Goal: Task Accomplishment & Management: Manage account settings

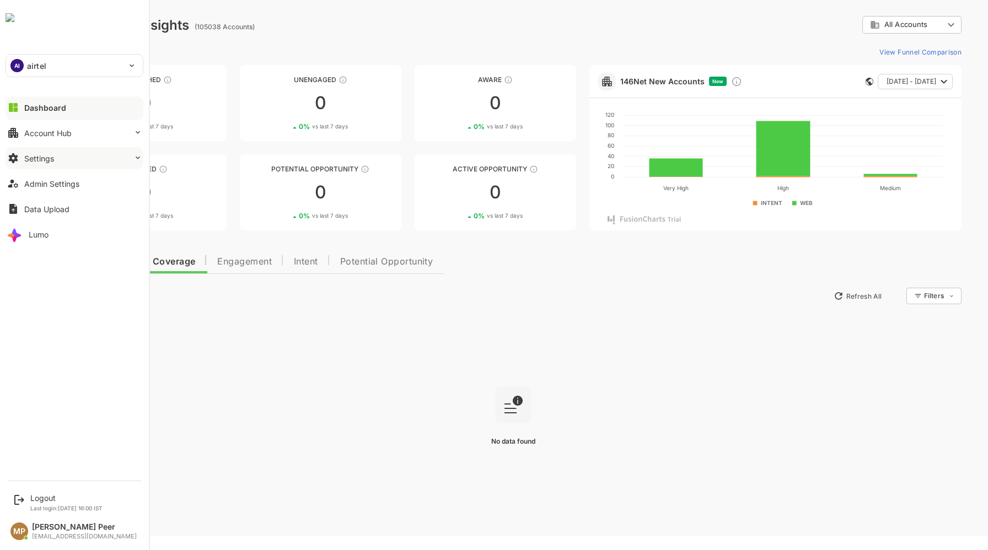
click at [38, 160] on div "Settings" at bounding box center [39, 158] width 30 height 9
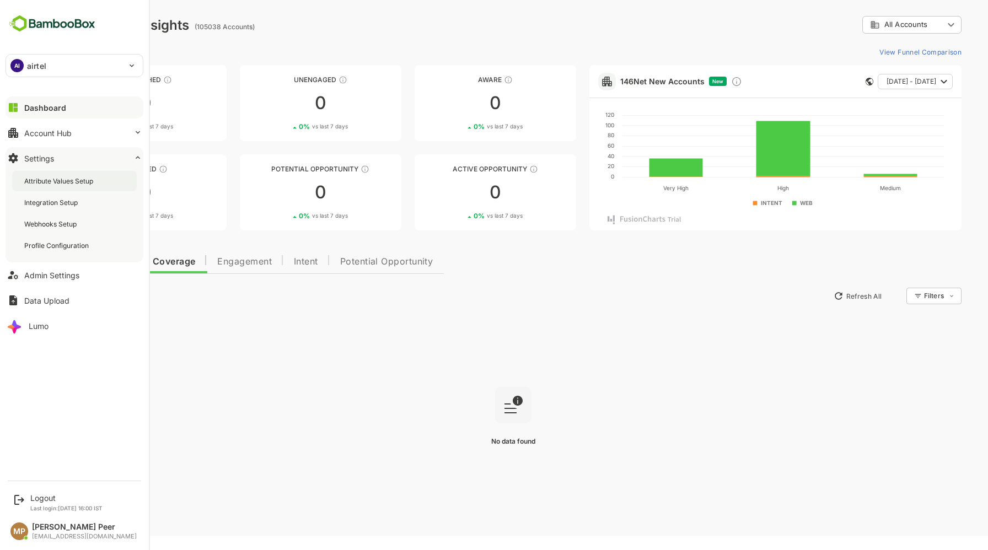
click at [57, 181] on div "Attribute Values Setup" at bounding box center [59, 180] width 71 height 9
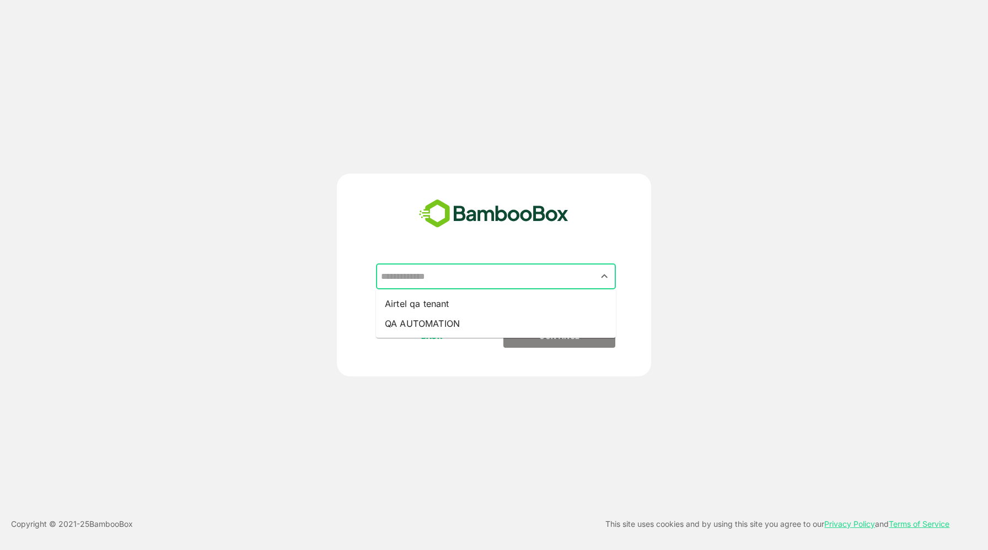
click at [533, 276] on input "text" at bounding box center [496, 276] width 236 height 21
click at [420, 325] on li "QA AUTOMATION" at bounding box center [496, 324] width 240 height 20
type input "**********"
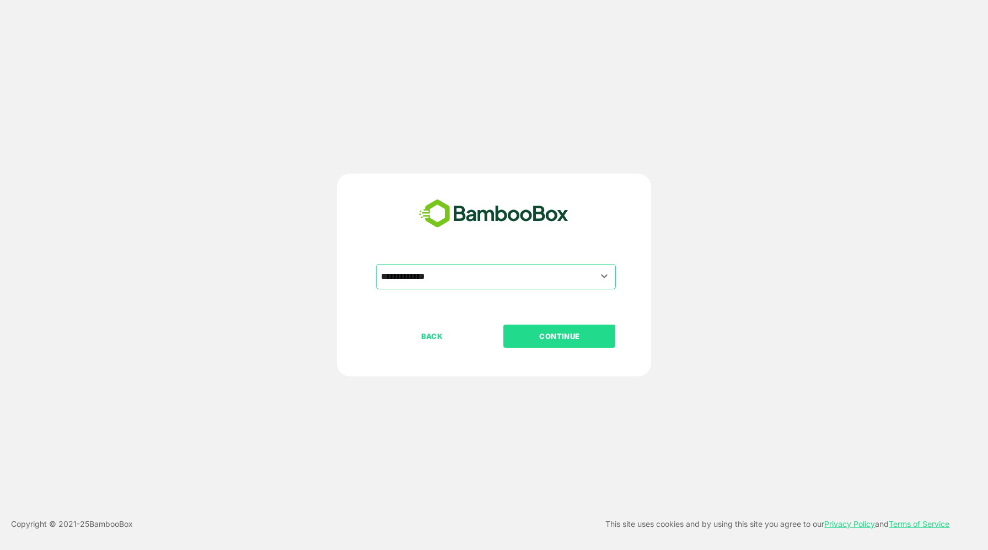
click at [521, 338] on p "CONTINUE" at bounding box center [560, 336] width 110 height 12
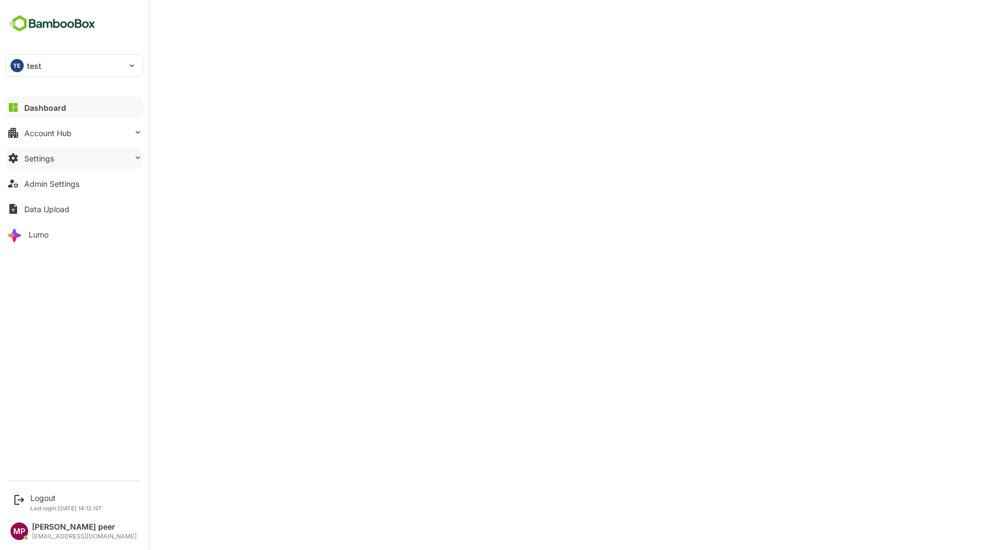
click at [27, 157] on div "Settings" at bounding box center [39, 158] width 30 height 9
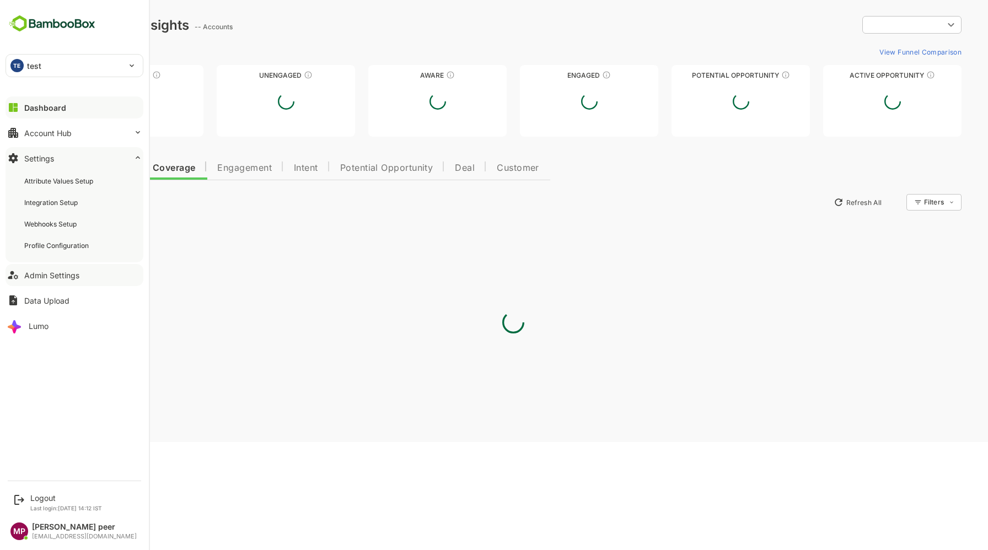
click at [54, 271] on div "Admin Settings" at bounding box center [51, 275] width 55 height 9
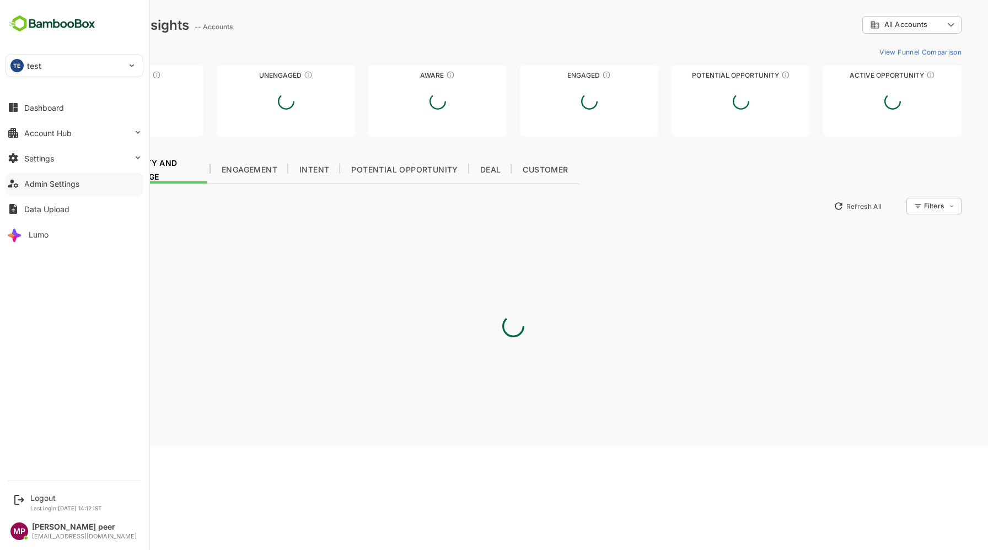
click at [50, 183] on div "Admin Settings" at bounding box center [51, 183] width 55 height 9
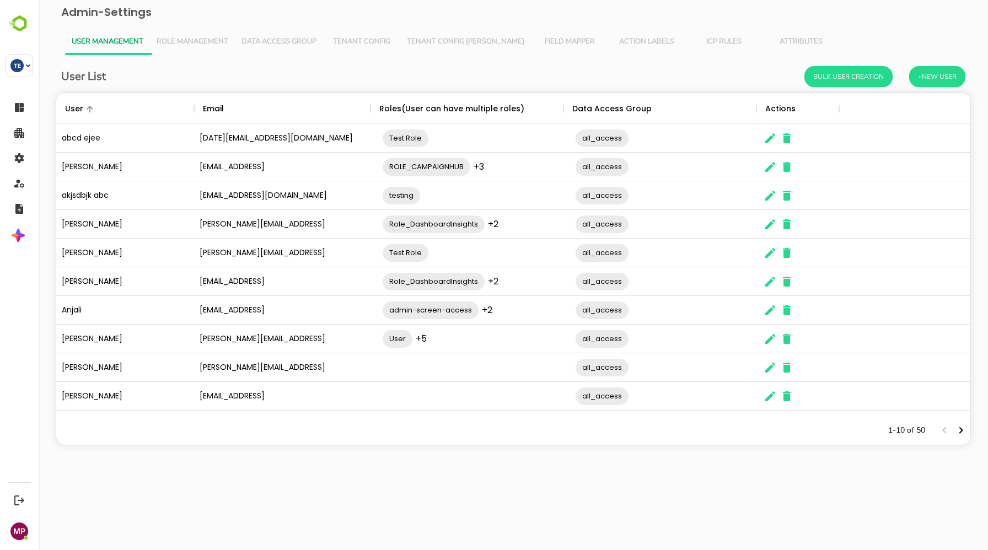
scroll to position [323, 914]
click at [539, 42] on span "Field Mapper" at bounding box center [570, 42] width 64 height 9
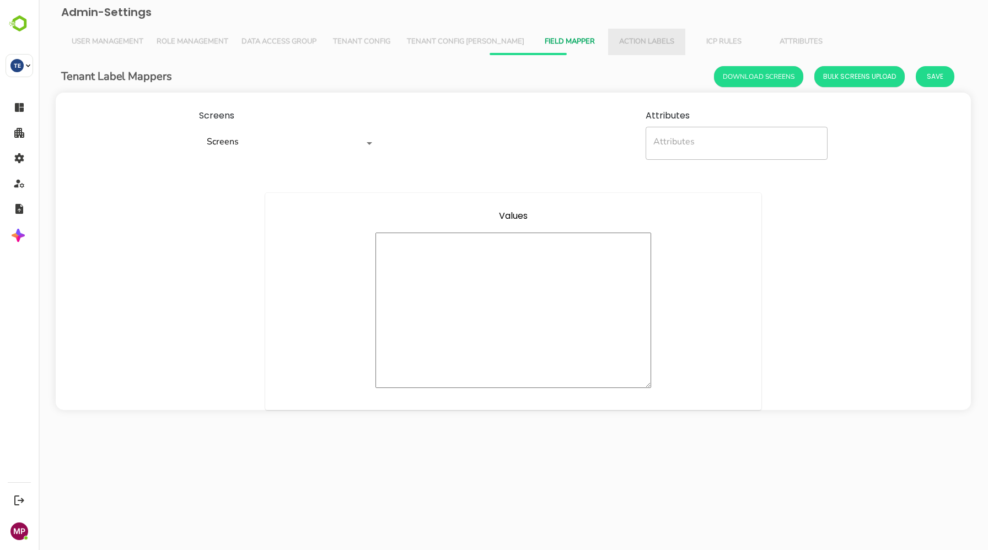
click at [615, 44] on span "Action Labels" at bounding box center [647, 42] width 64 height 9
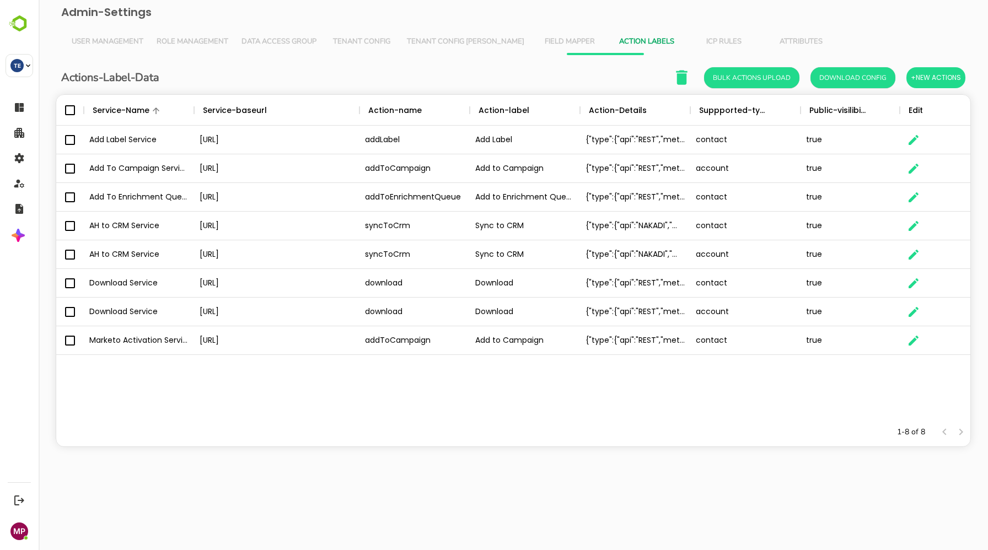
click at [692, 40] on span "ICP Rules" at bounding box center [724, 42] width 64 height 9
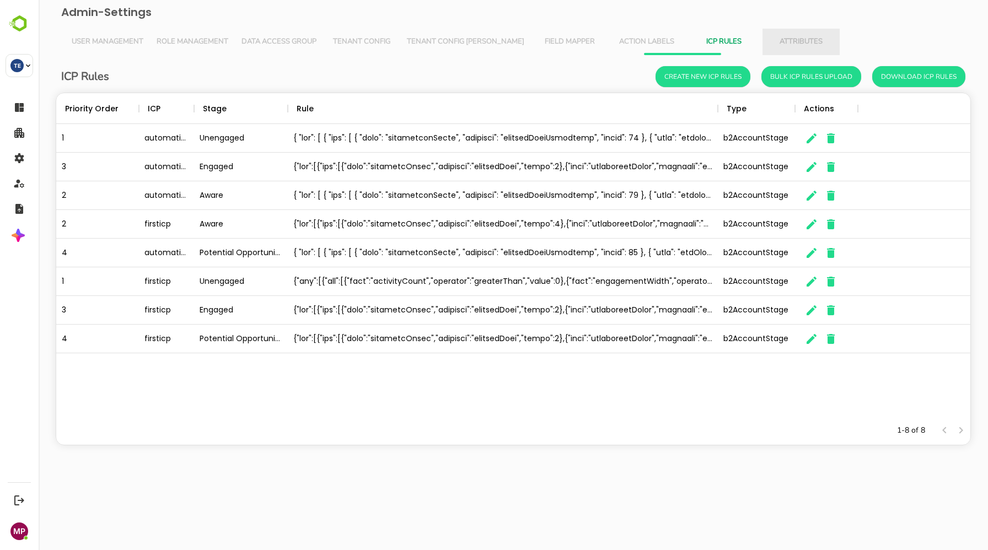
click at [769, 45] on span "Attributes" at bounding box center [801, 42] width 64 height 9
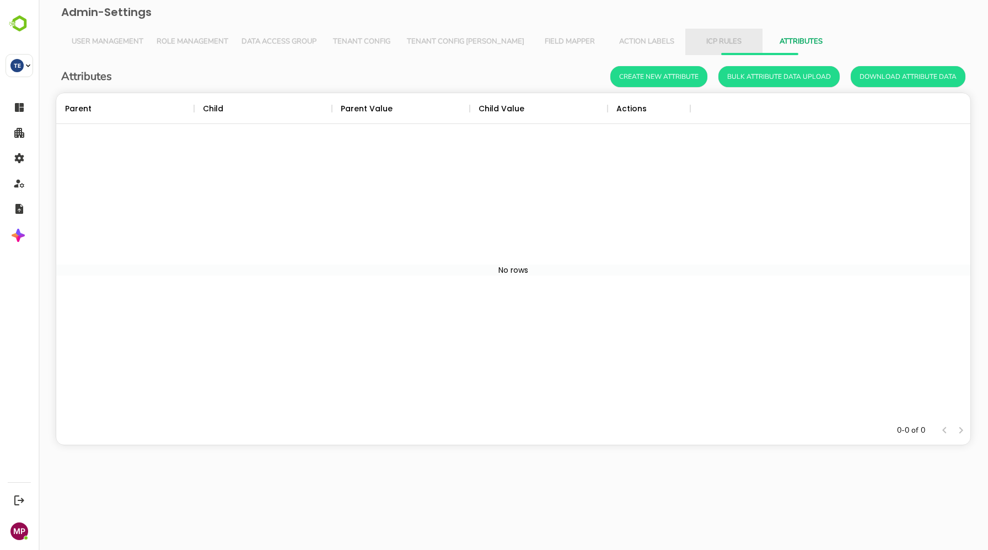
click at [692, 38] on span "ICP Rules" at bounding box center [724, 42] width 64 height 9
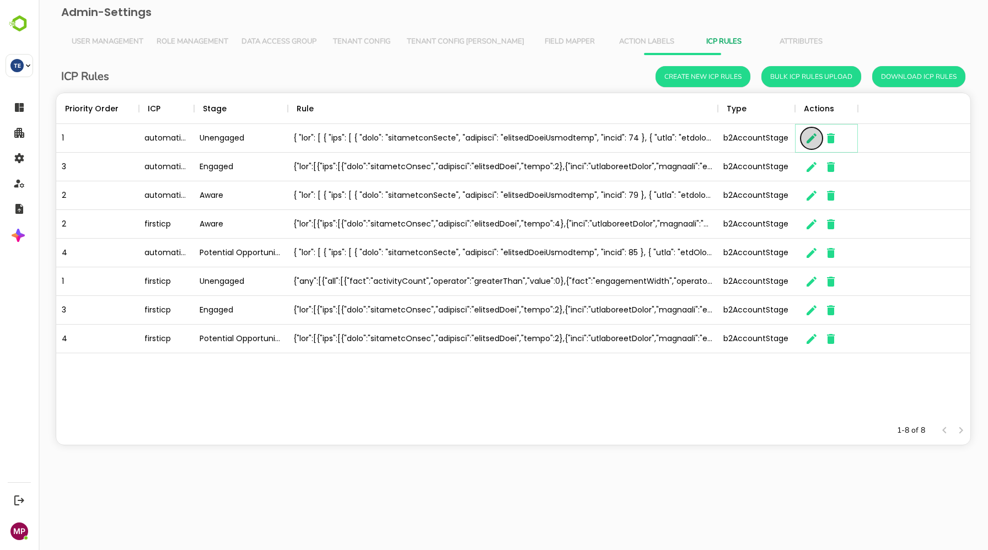
click at [811, 142] on icon "button" at bounding box center [811, 138] width 13 height 13
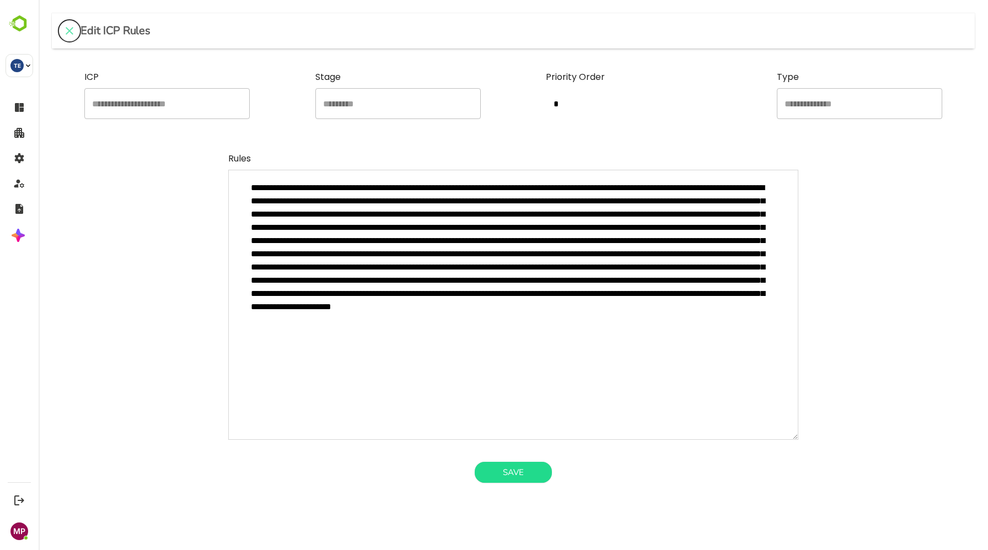
click at [70, 27] on icon "close" at bounding box center [69, 30] width 13 height 13
type textarea "*"
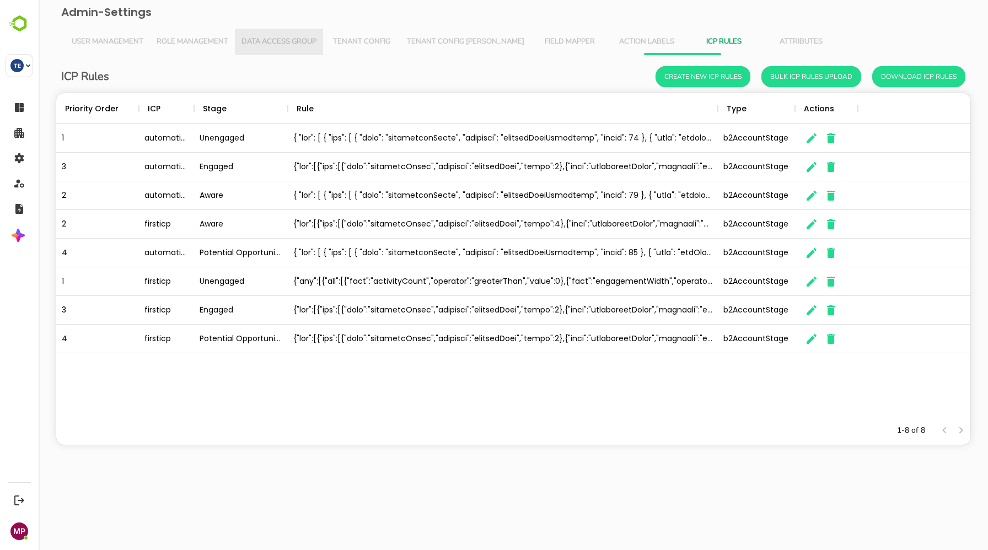
click at [302, 44] on span "Data Access Group" at bounding box center [279, 42] width 75 height 9
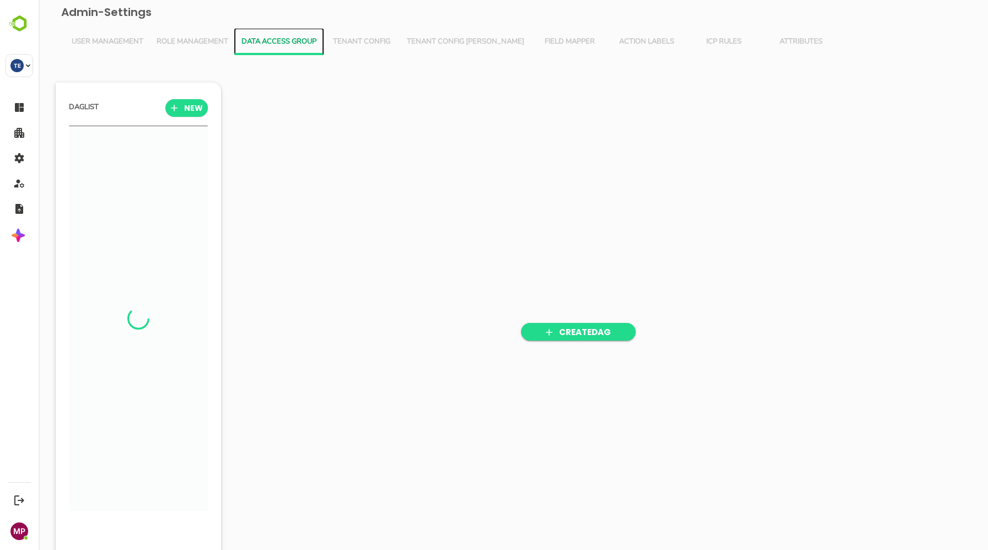
scroll to position [3, 3]
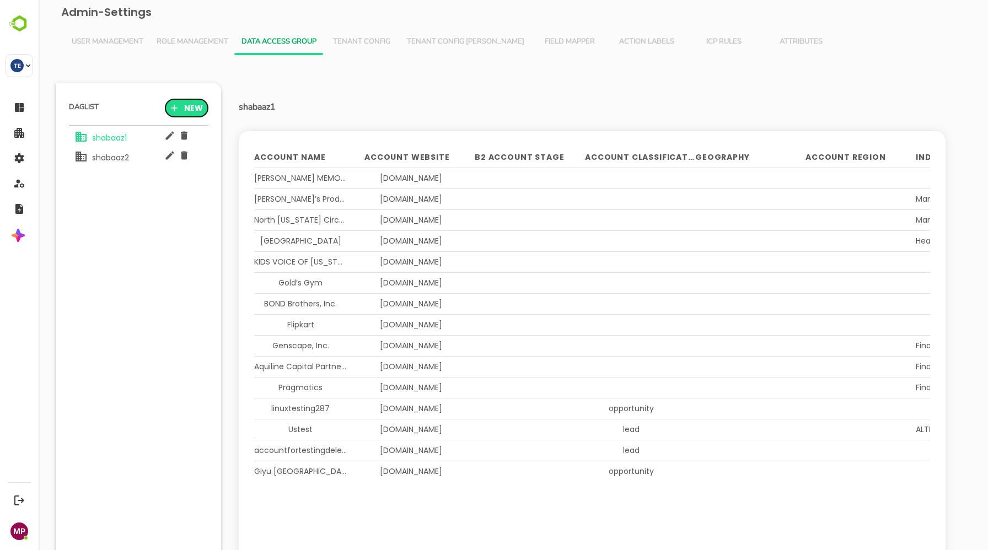
click at [179, 103] on icon "button" at bounding box center [174, 108] width 11 height 11
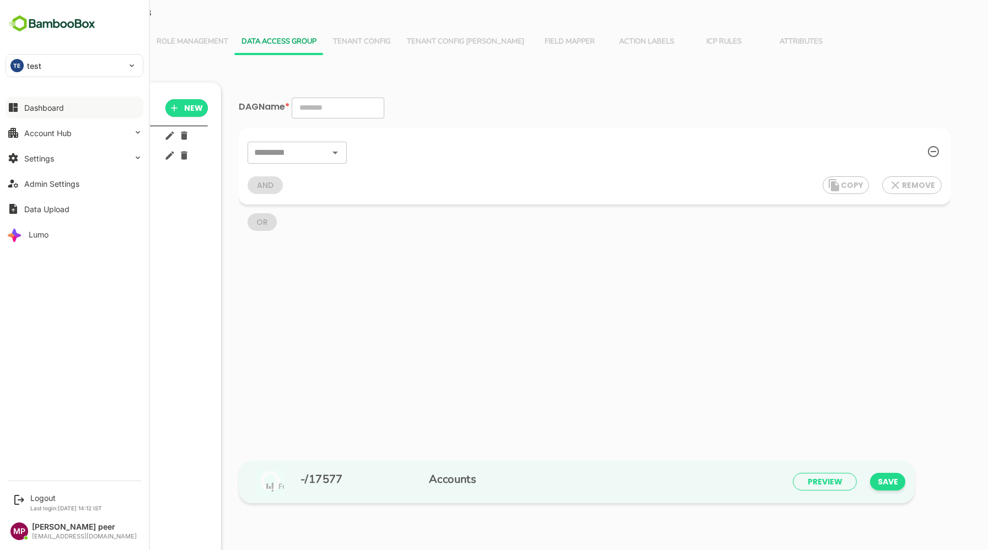
click at [36, 109] on div "Dashboard" at bounding box center [44, 107] width 40 height 9
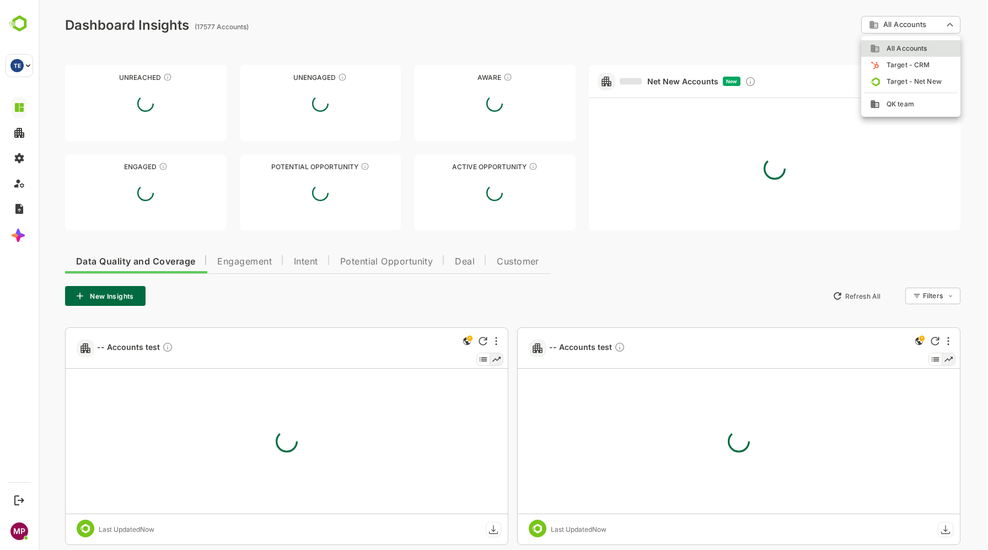
click at [905, 26] on body "**********" at bounding box center [514, 305] width 950 height 611
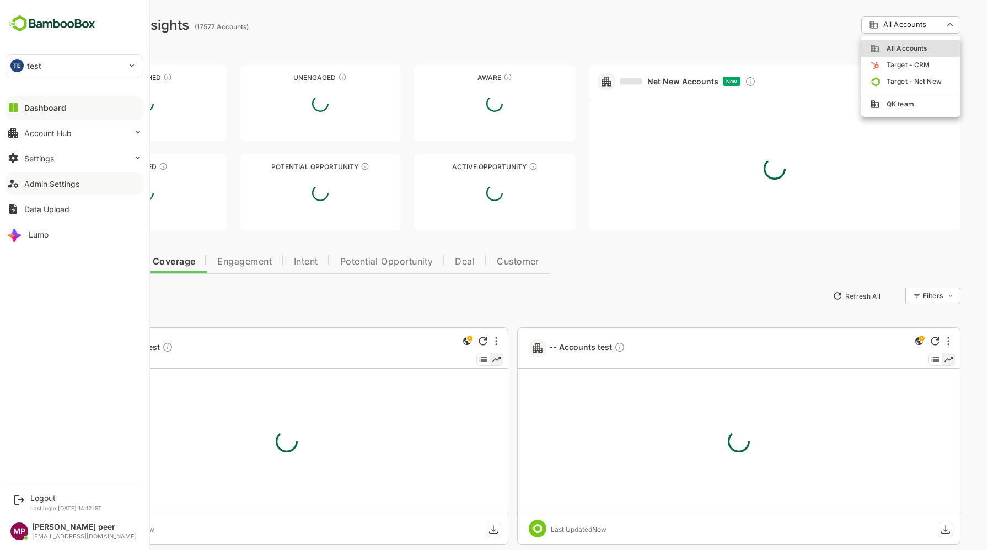
click at [46, 183] on div "Admin Settings" at bounding box center [51, 183] width 55 height 9
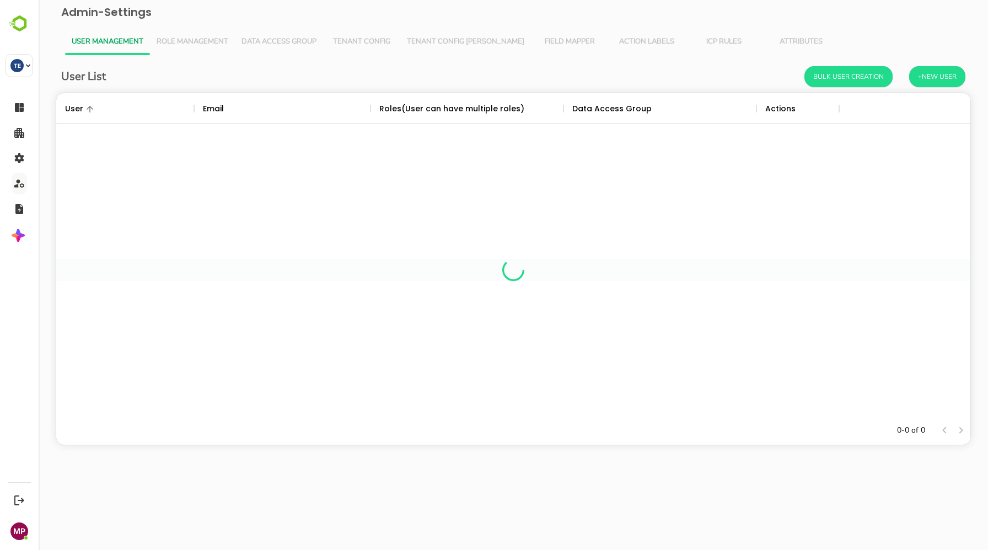
scroll to position [323, 914]
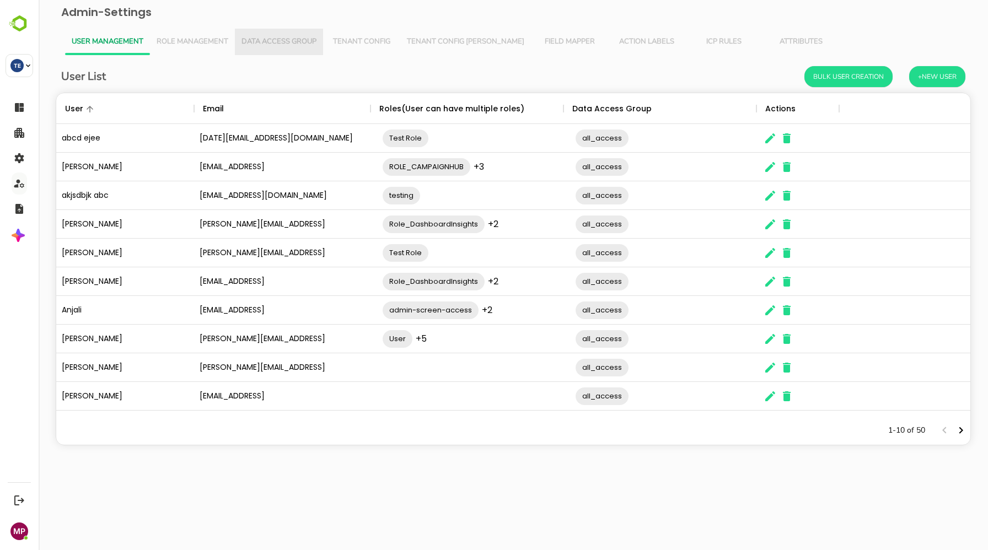
click at [277, 38] on span "Data Access Group" at bounding box center [279, 42] width 75 height 9
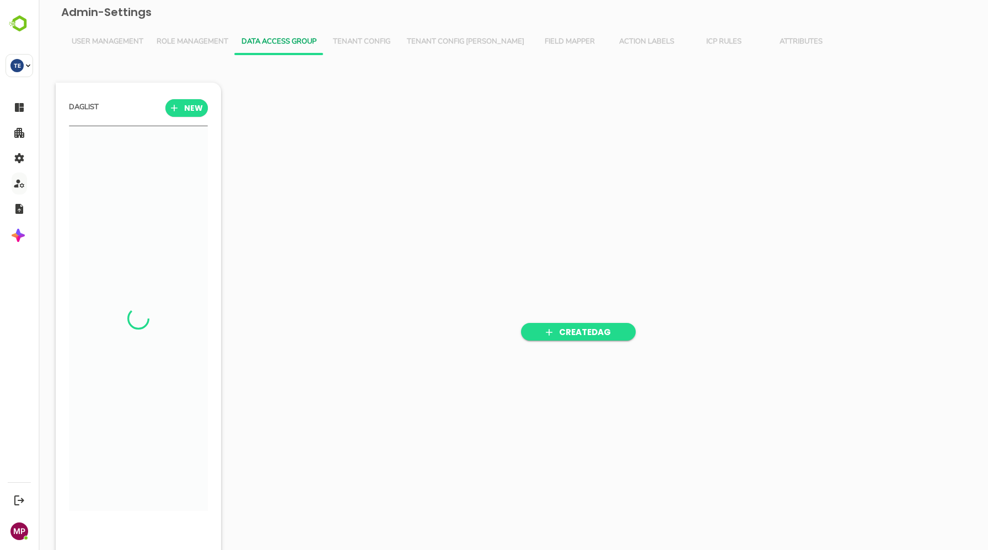
scroll to position [382, 136]
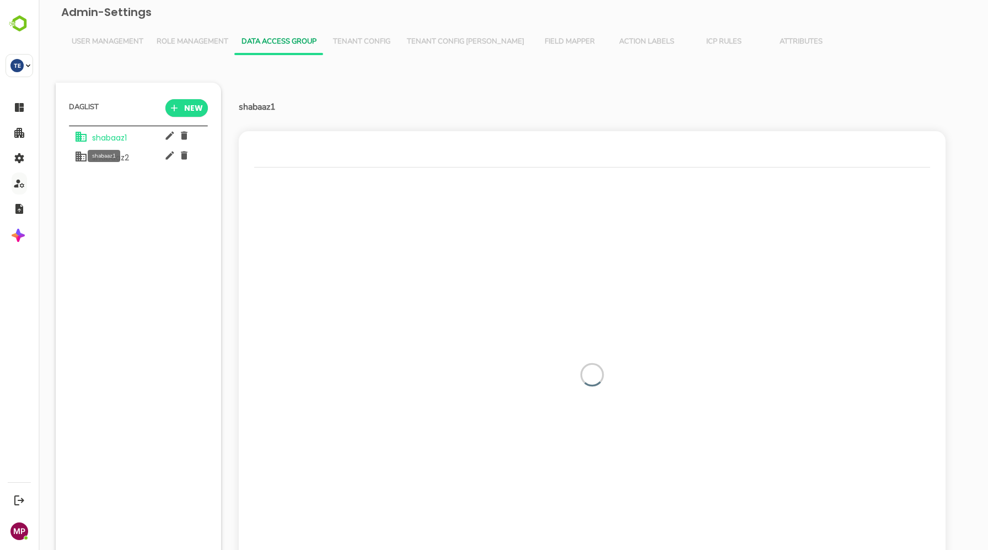
click at [106, 137] on span "shabaaz1" at bounding box center [107, 137] width 39 height 11
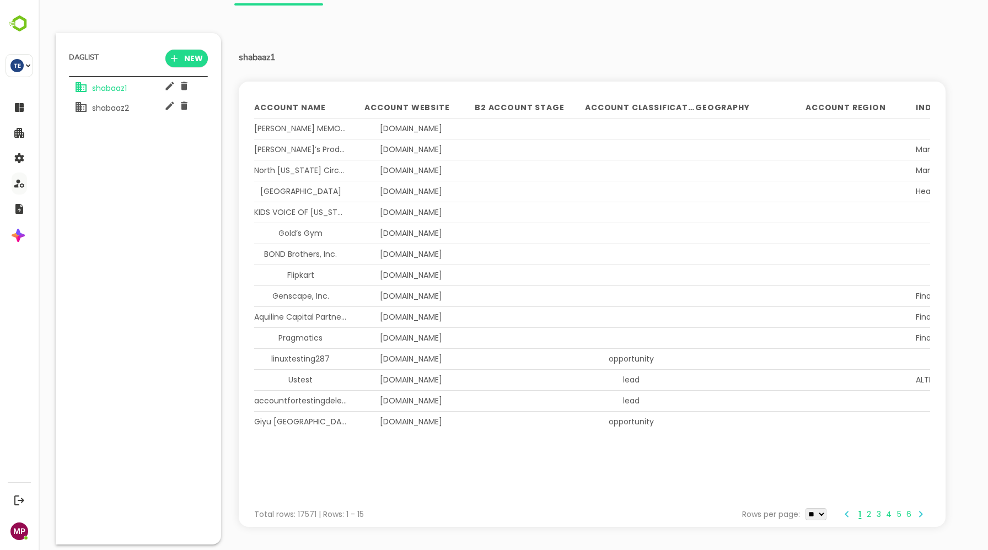
scroll to position [0, 0]
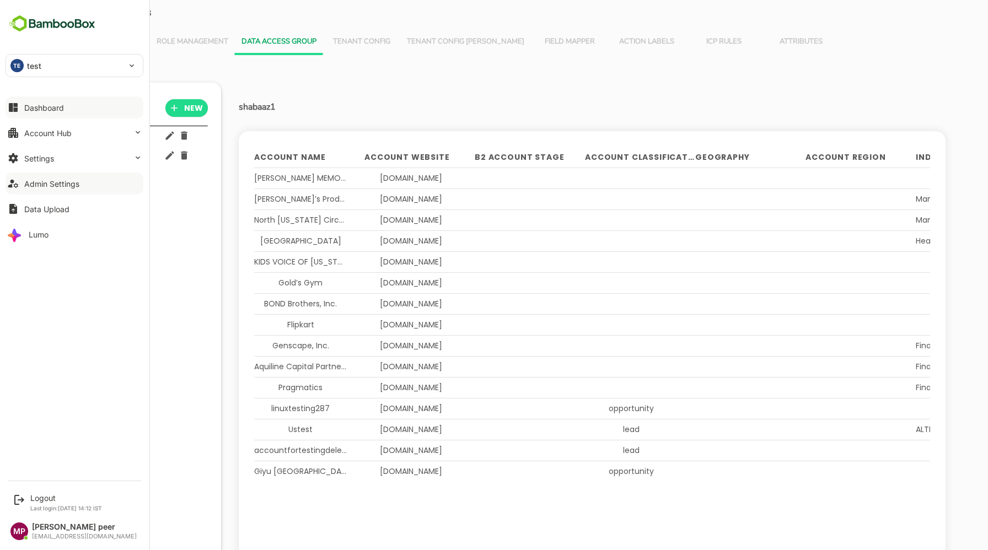
click at [26, 107] on div "Dashboard" at bounding box center [44, 107] width 40 height 9
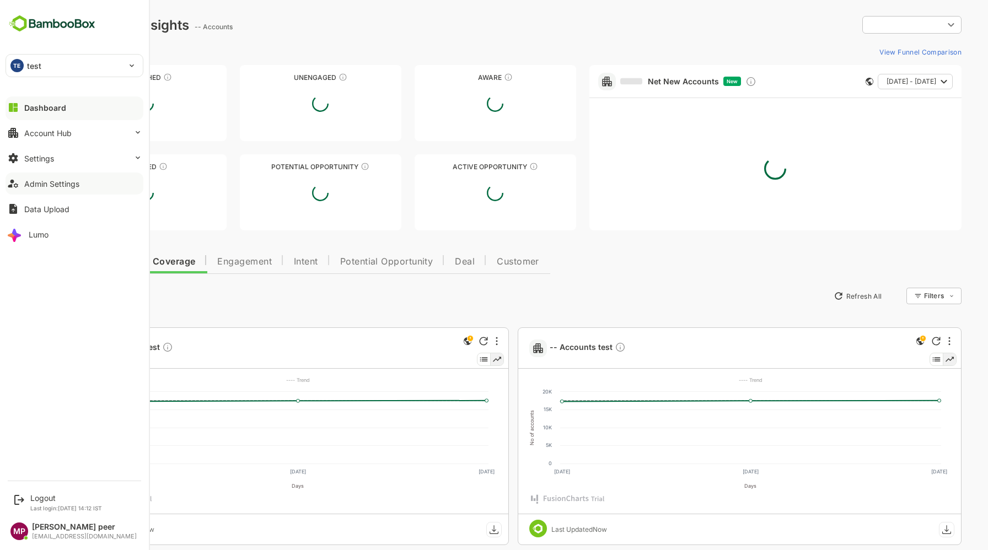
type input "**********"
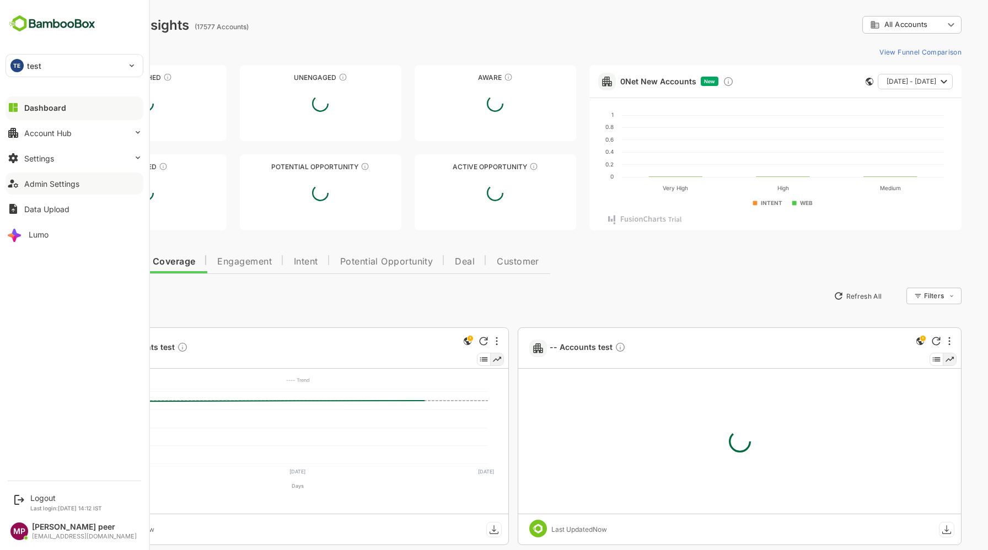
click at [49, 184] on div "Admin Settings" at bounding box center [51, 183] width 55 height 9
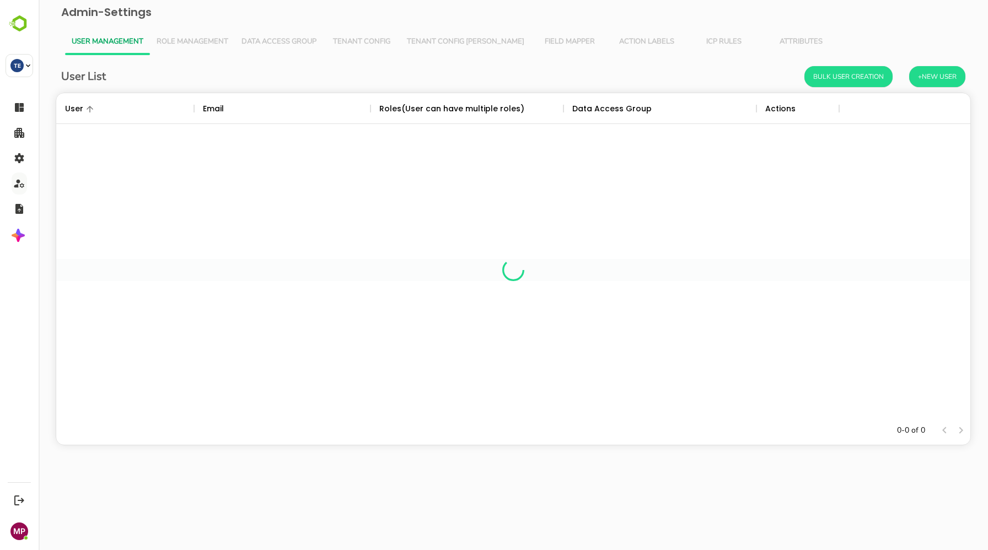
scroll to position [323, 914]
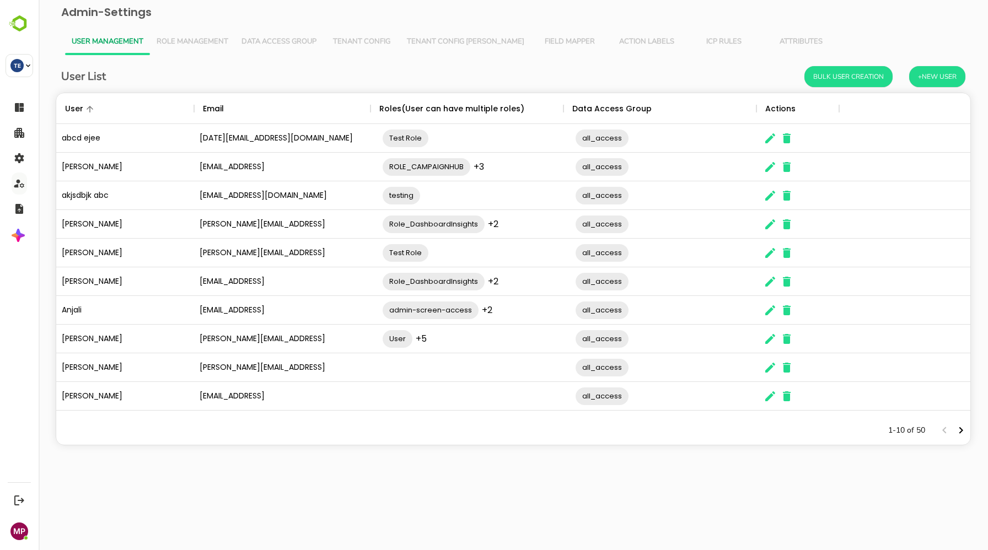
click at [265, 40] on span "Data Access Group" at bounding box center [279, 42] width 75 height 9
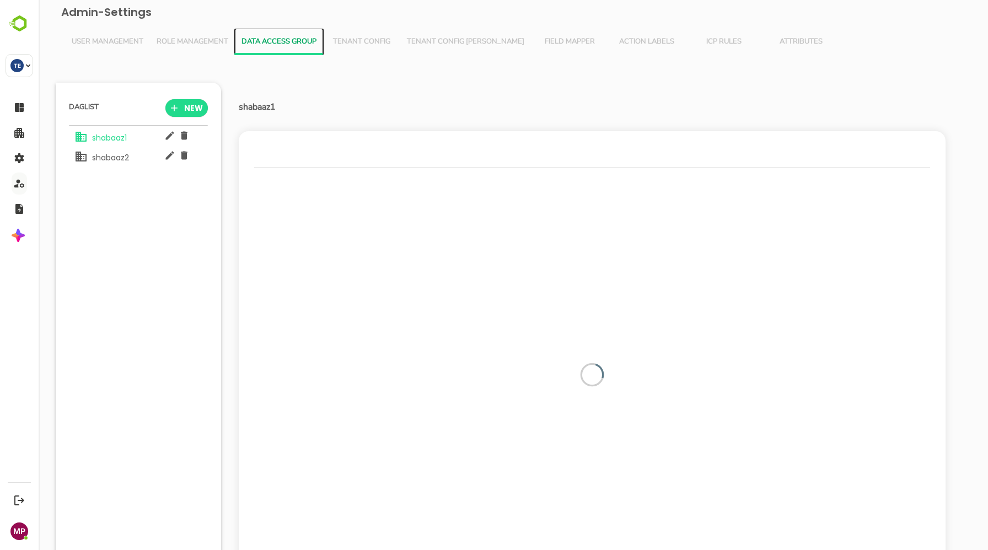
scroll to position [26, 0]
click at [185, 108] on span "NEW" at bounding box center [186, 108] width 25 height 14
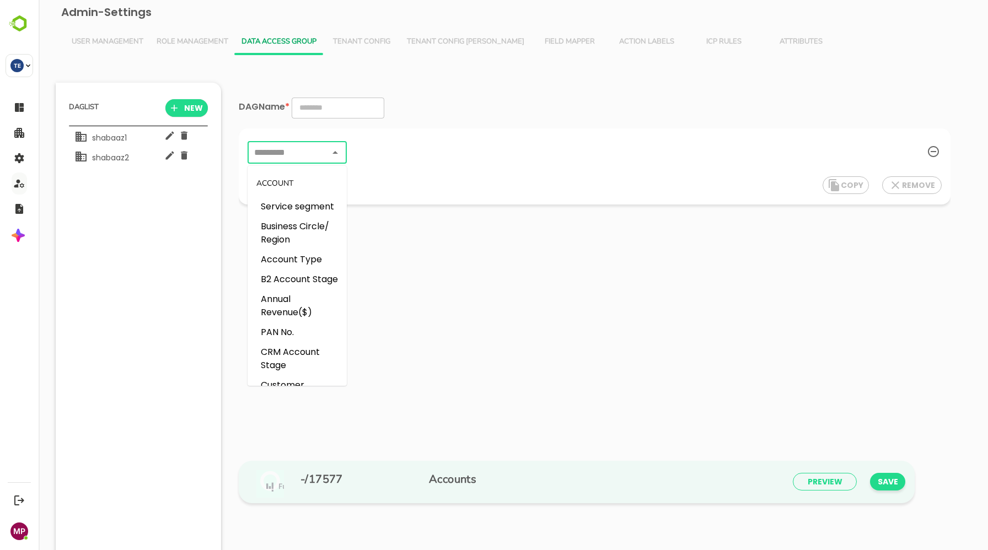
click at [323, 156] on input "text" at bounding box center [288, 152] width 74 height 15
click at [298, 206] on li "Service segment" at bounding box center [297, 207] width 99 height 20
type input "**********"
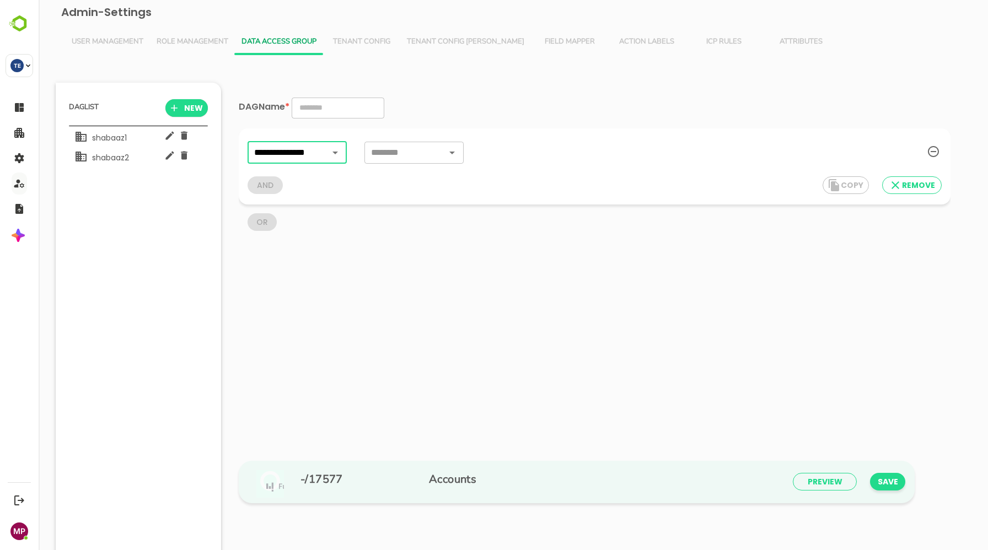
click at [403, 154] on input "text" at bounding box center [398, 152] width 60 height 15
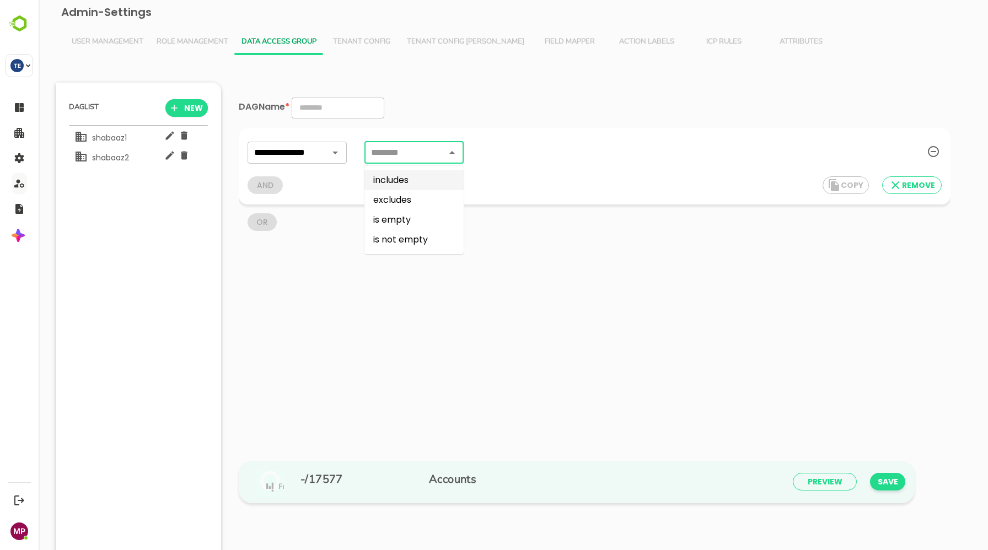
click at [397, 186] on li "includes" at bounding box center [414, 180] width 99 height 20
type input "********"
click at [527, 149] on input "text" at bounding box center [624, 153] width 287 height 22
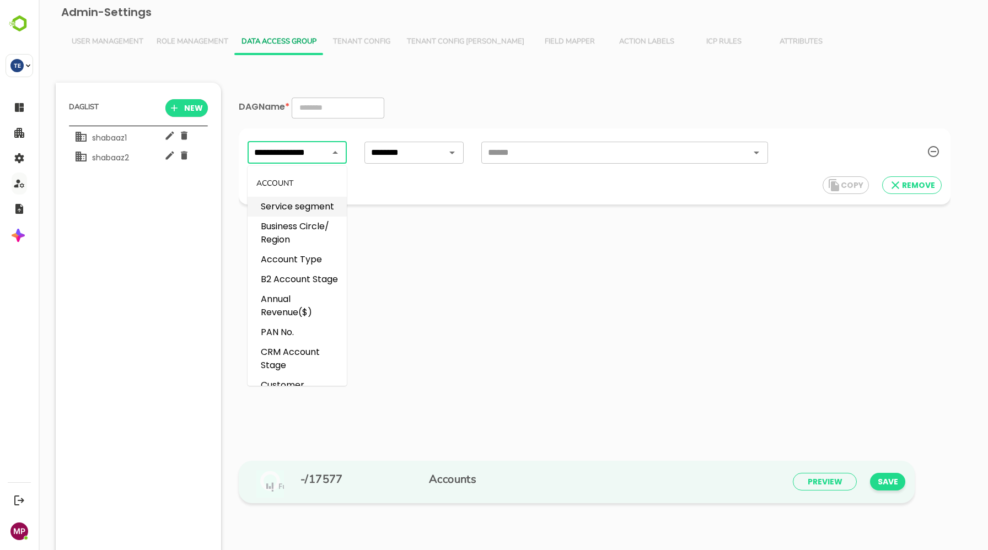
click at [290, 154] on input "**********" at bounding box center [288, 152] width 74 height 15
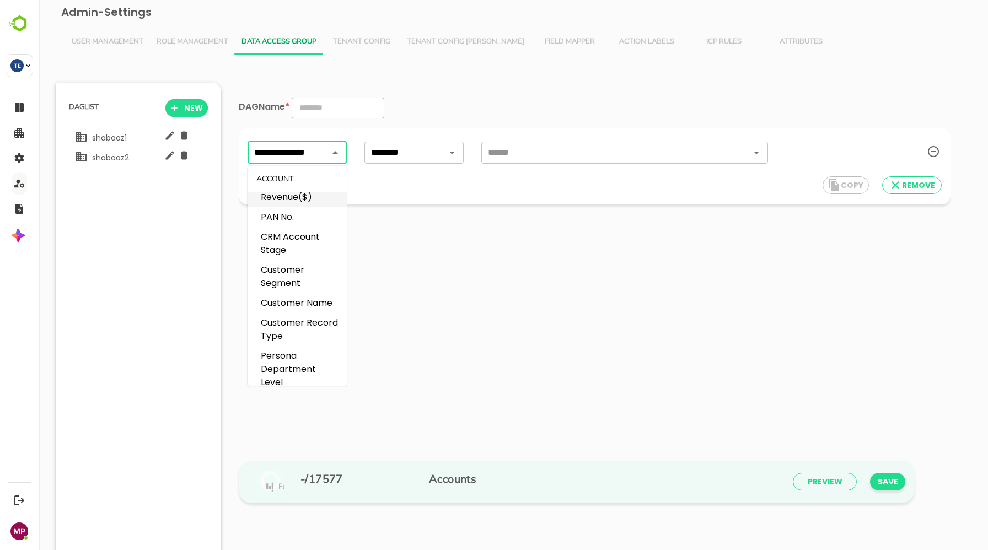
click at [375, 66] on div "**********" at bounding box center [514, 328] width 916 height 534
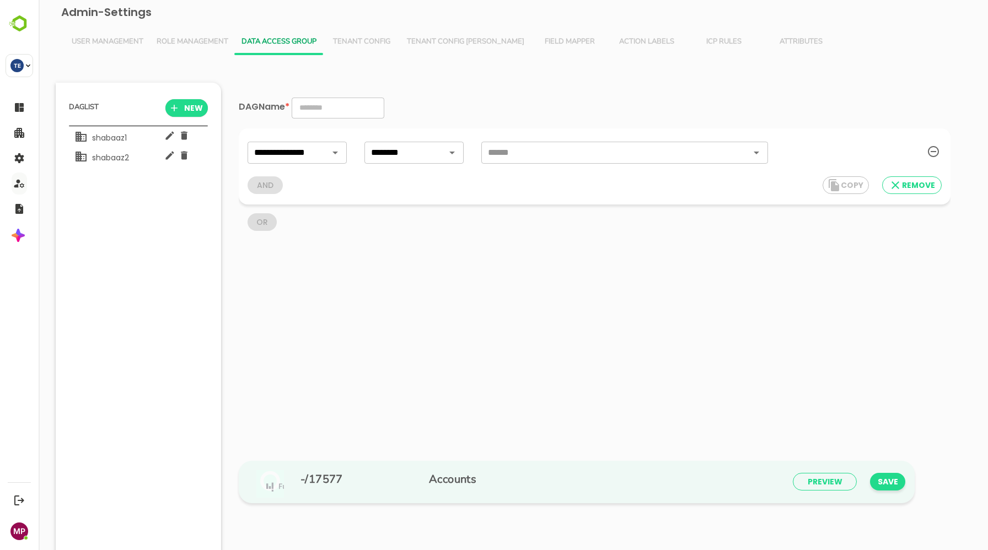
click at [355, 40] on span "Tenant Config" at bounding box center [362, 42] width 64 height 9
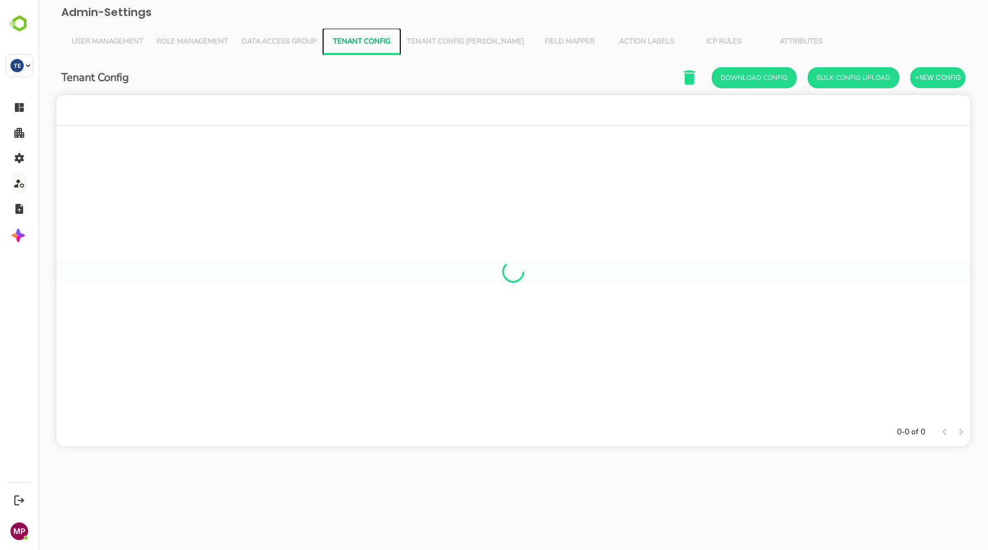
scroll to position [323, 914]
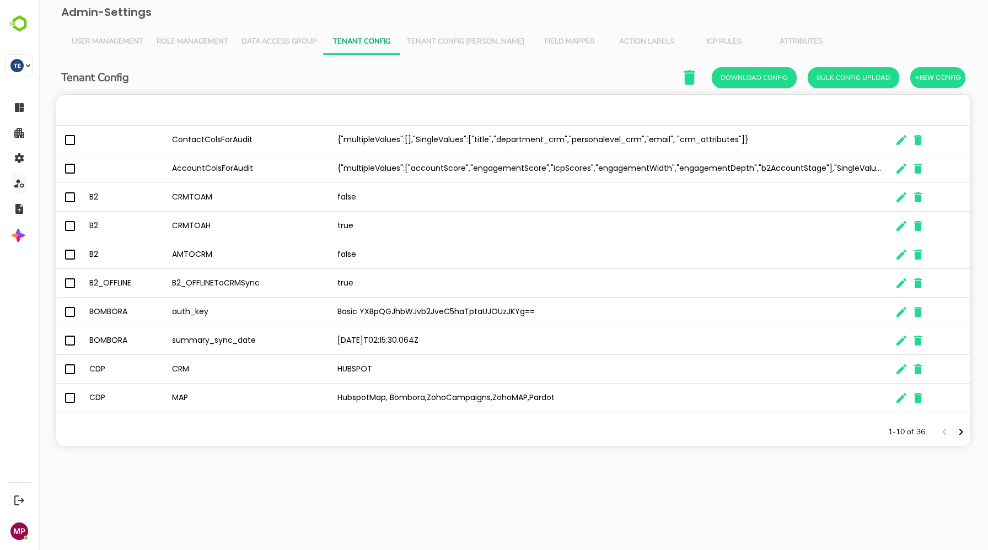
click at [432, 45] on span "Tenant Config [PERSON_NAME]" at bounding box center [465, 42] width 117 height 9
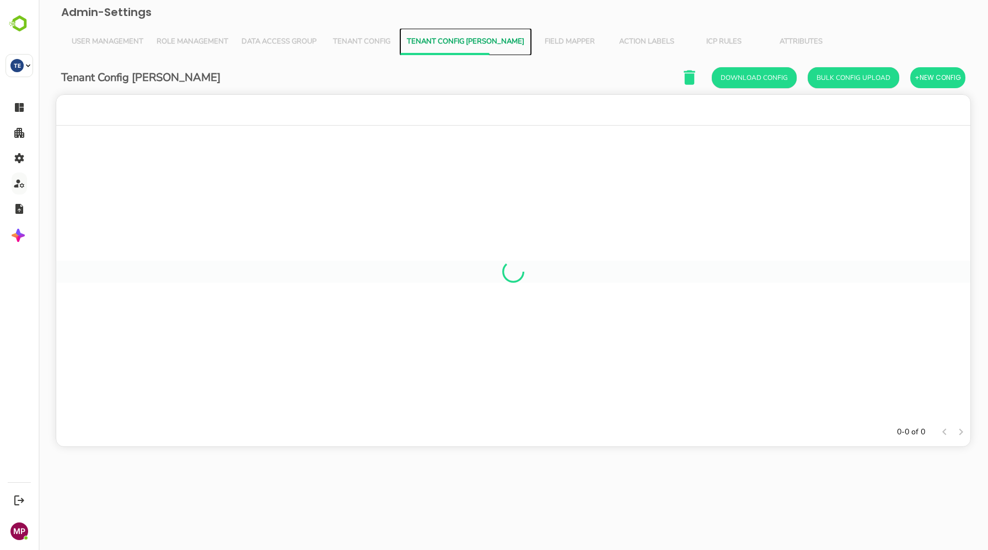
scroll to position [1, 1]
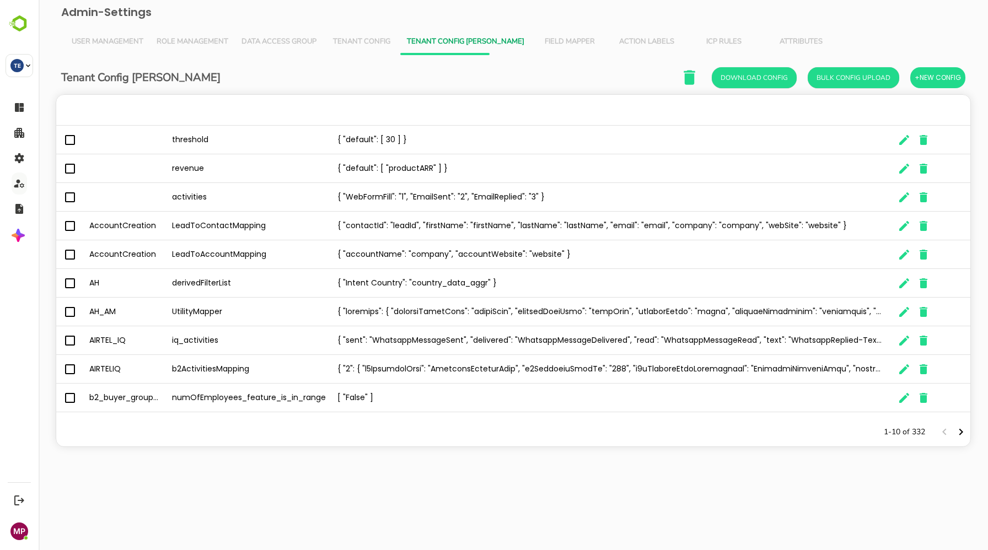
click at [538, 41] on span "Field Mapper" at bounding box center [570, 42] width 64 height 9
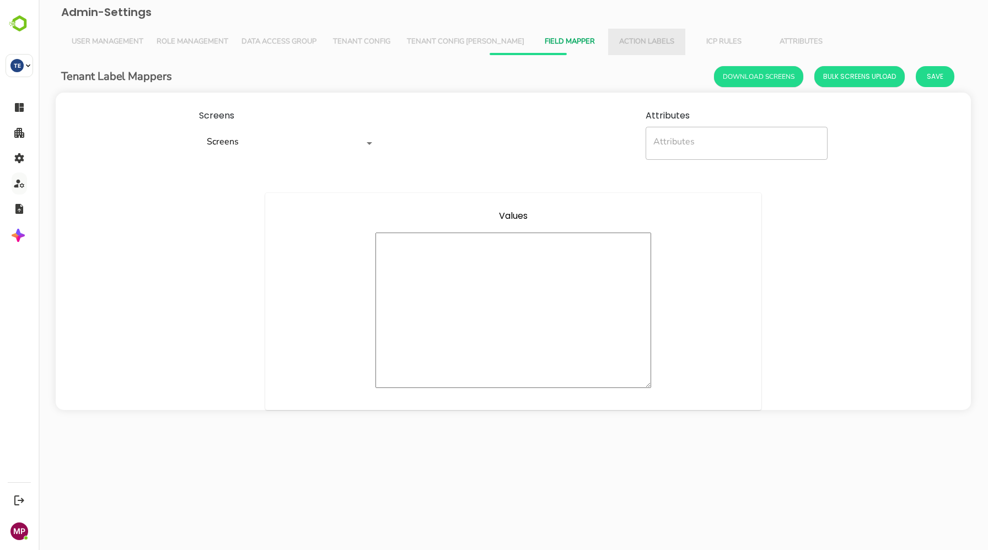
click at [608, 50] on button "Action Labels" at bounding box center [646, 42] width 77 height 26
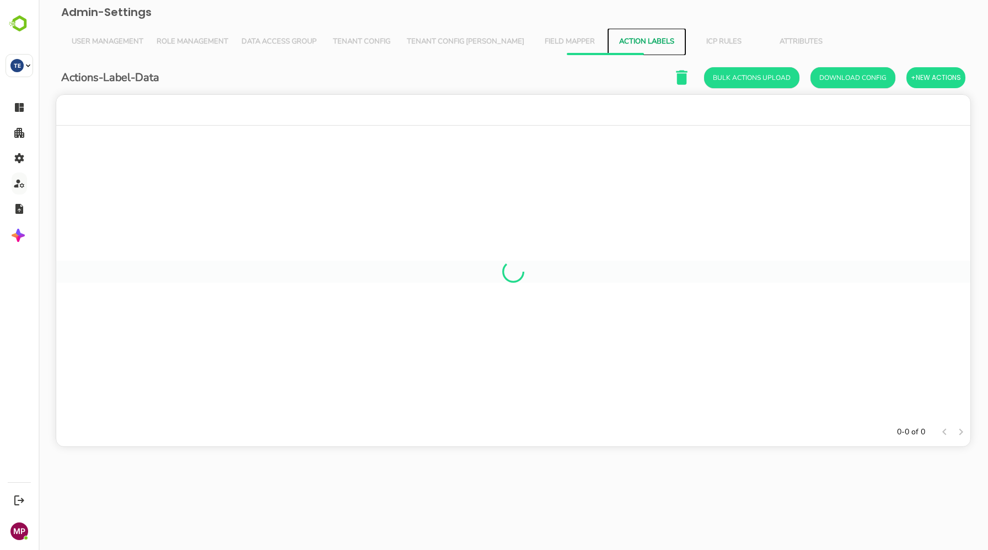
scroll to position [323, 914]
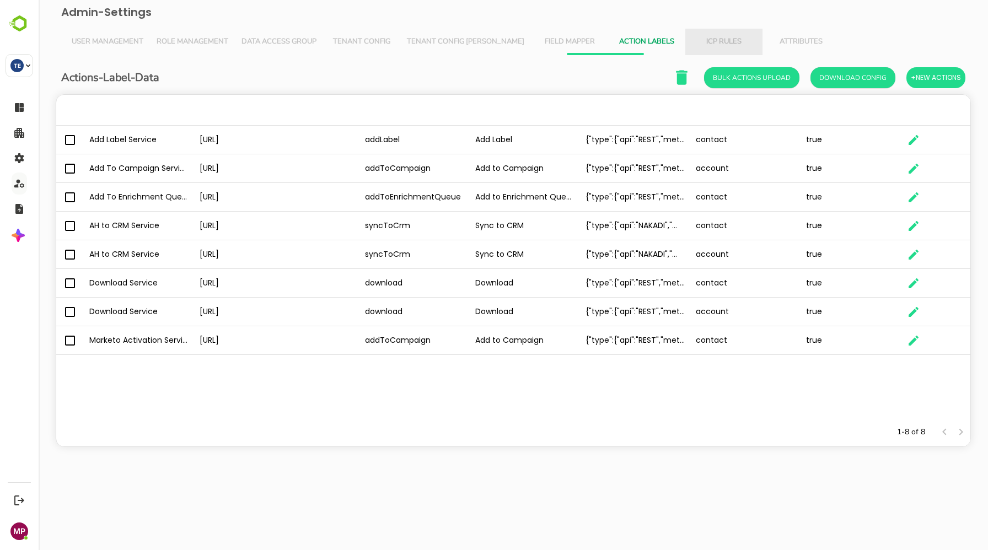
click at [692, 39] on span "ICP Rules" at bounding box center [724, 42] width 64 height 9
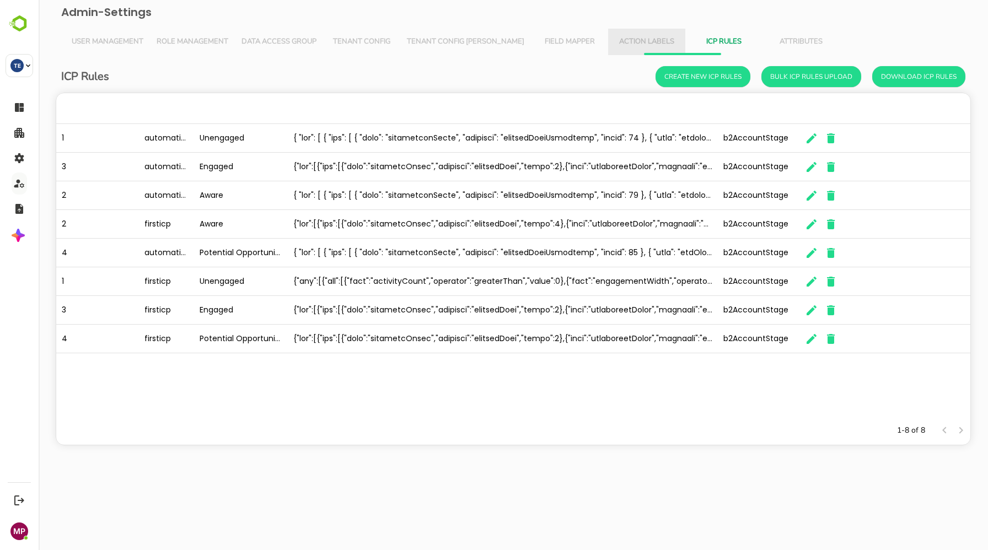
click at [615, 44] on span "Action Labels" at bounding box center [647, 42] width 64 height 9
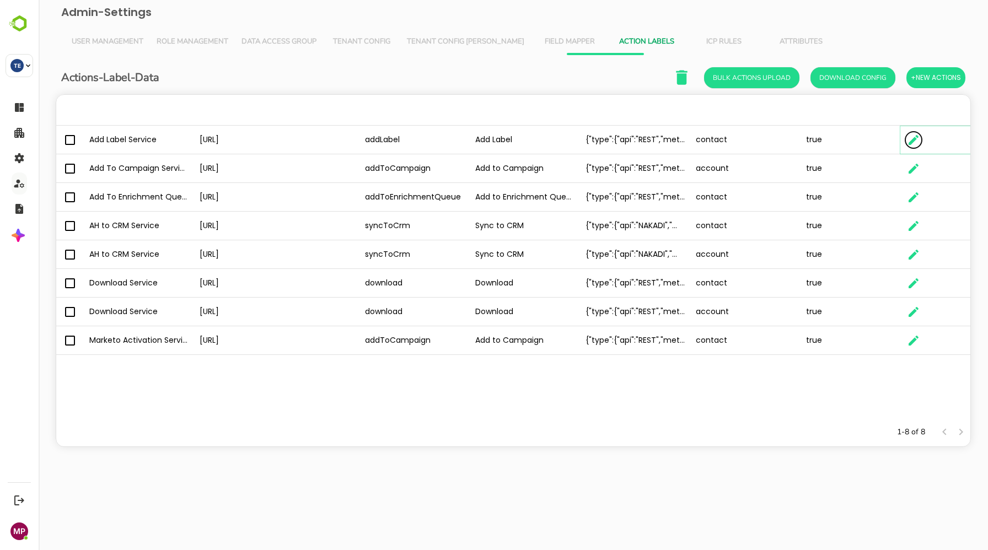
click at [919, 140] on icon "The User Data" at bounding box center [913, 139] width 13 height 13
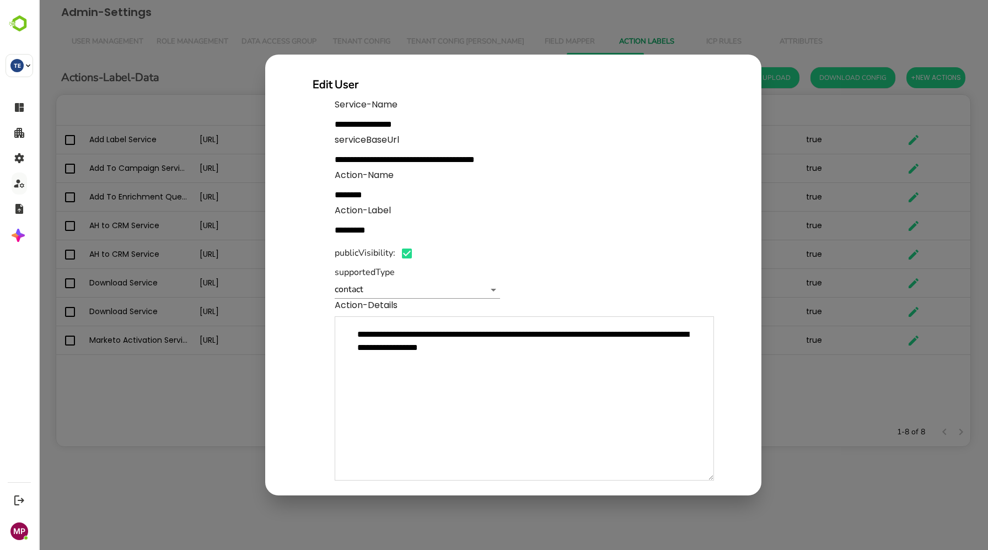
scroll to position [39, 0]
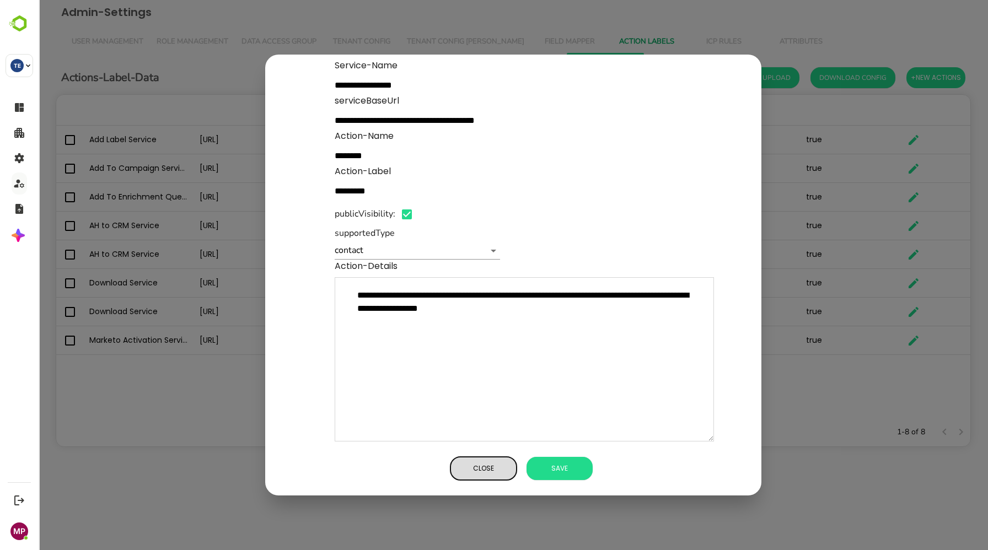
click at [485, 474] on span "Close" at bounding box center [483, 469] width 55 height 14
type textarea "*"
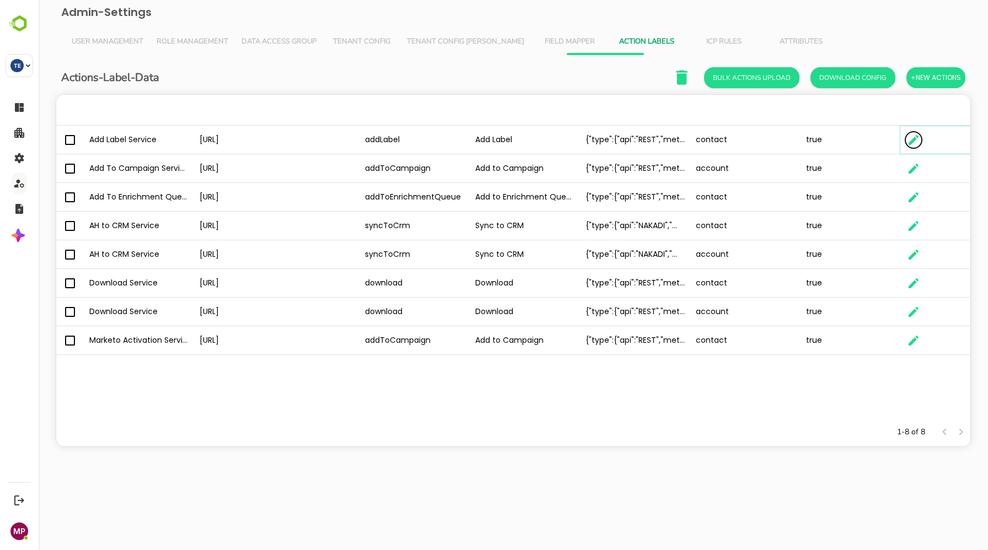
click at [914, 140] on icon "The User Data" at bounding box center [914, 140] width 10 height 10
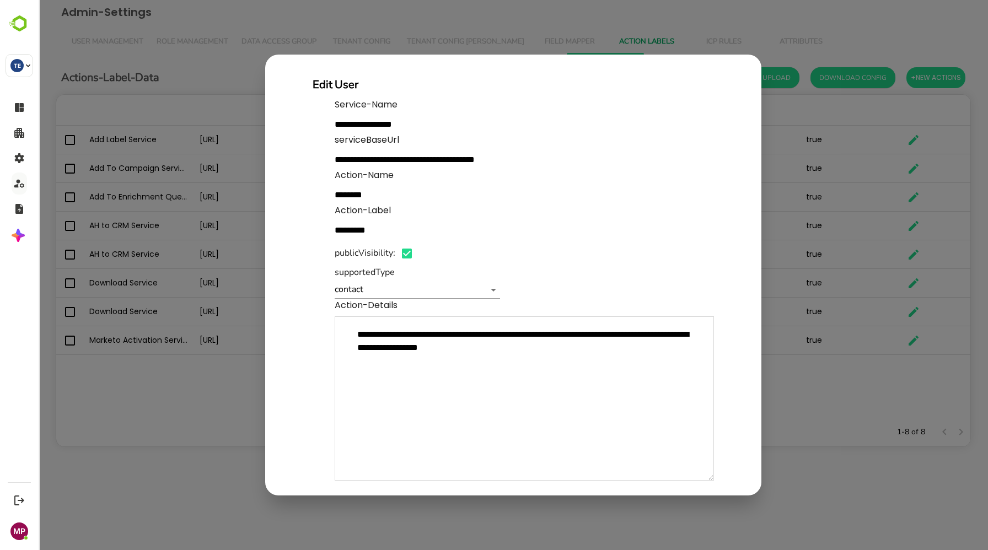
click at [700, 103] on div "**********" at bounding box center [525, 115] width 380 height 35
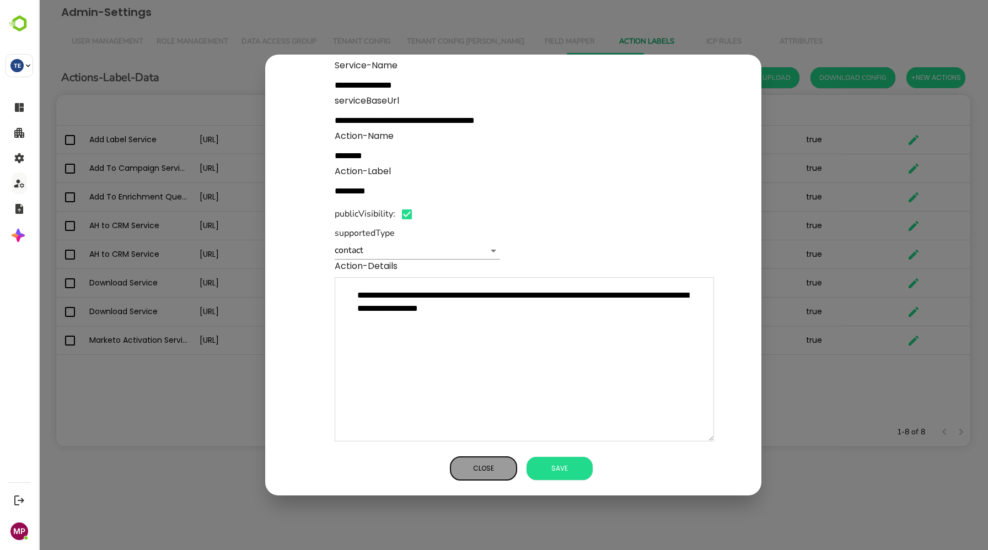
click at [494, 464] on span "Close" at bounding box center [483, 469] width 55 height 14
type textarea "*"
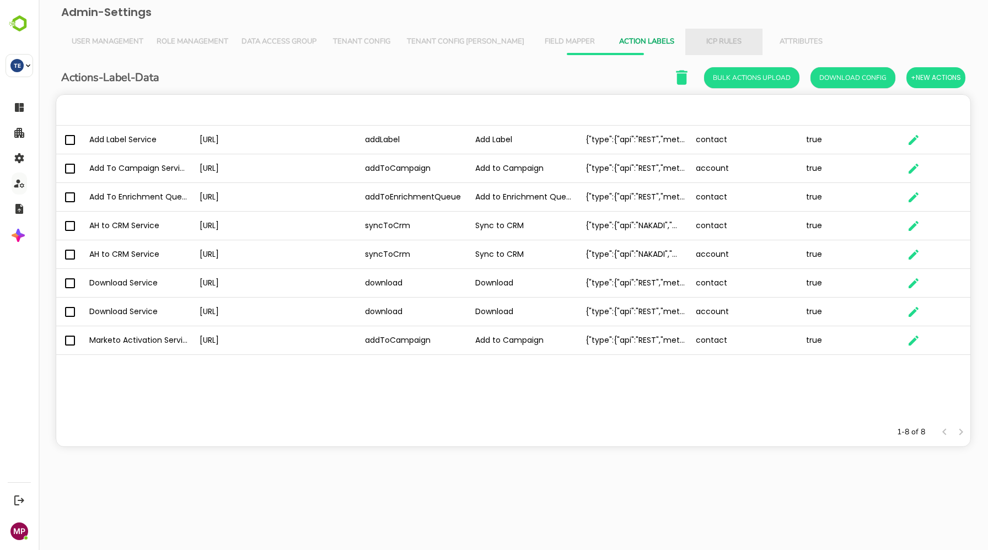
click at [692, 38] on span "ICP Rules" at bounding box center [724, 42] width 64 height 9
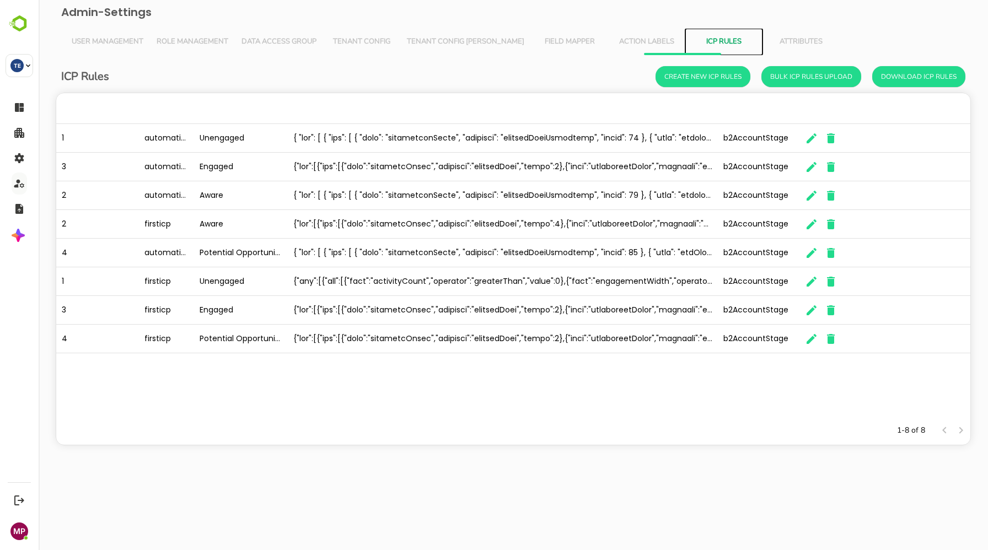
scroll to position [323, 914]
click at [813, 133] on icon "button" at bounding box center [811, 138] width 13 height 13
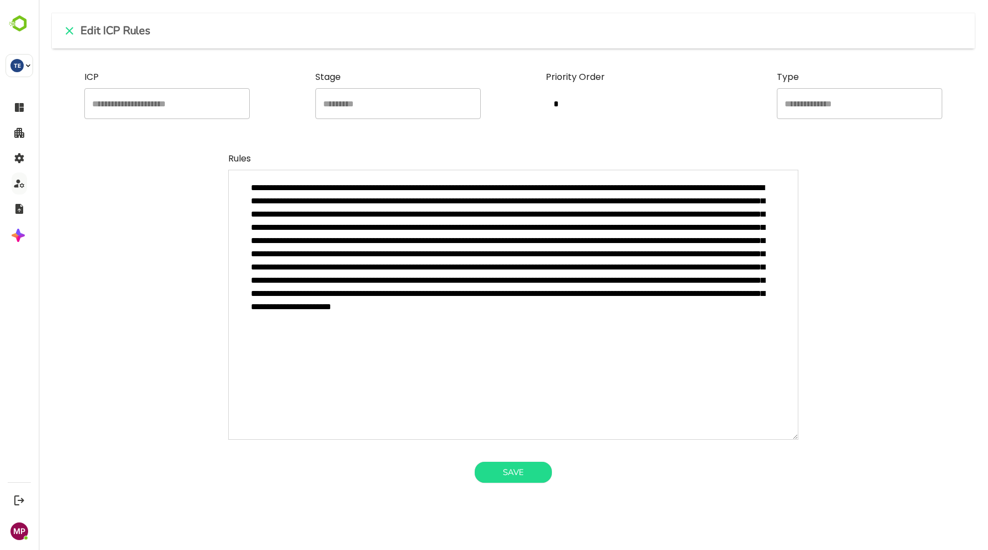
click at [398, 285] on textarea "minimum height" at bounding box center [513, 305] width 570 height 270
